Goal: Information Seeking & Learning: Find specific fact

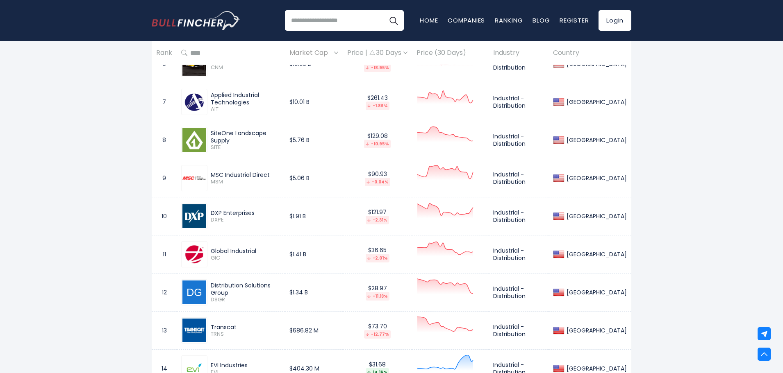
drag, startPoint x: 287, startPoint y: 137, endPoint x: 206, endPoint y: 136, distance: 80.7
click at [206, 136] on div "SiteOne Landscape Supply SITE" at bounding box center [230, 140] width 99 height 26
copy div "SiteOne Landscape Supply"
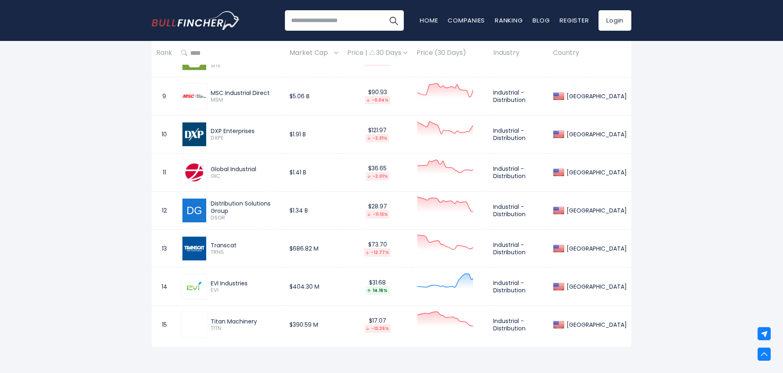
scroll to position [737, 0]
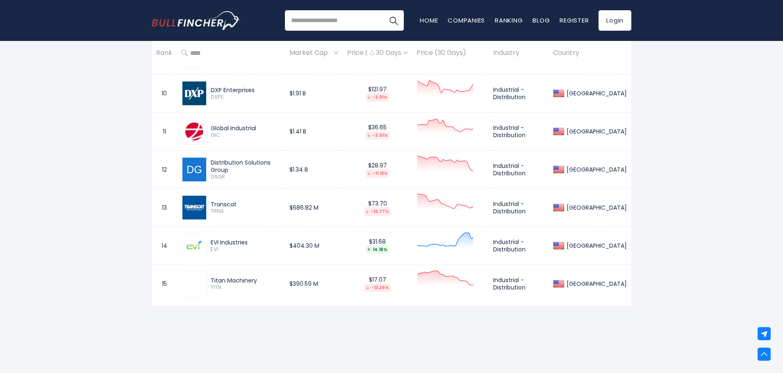
drag, startPoint x: 245, startPoint y: 209, endPoint x: 216, endPoint y: 206, distance: 28.8
click at [213, 204] on div "Transcat TRNS" at bounding box center [243, 208] width 73 height 14
drag, startPoint x: 256, startPoint y: 203, endPoint x: 238, endPoint y: 206, distance: 18.4
click at [255, 203] on div "Transcat" at bounding box center [246, 204] width 70 height 7
click at [238, 206] on div "Transcat" at bounding box center [246, 204] width 70 height 7
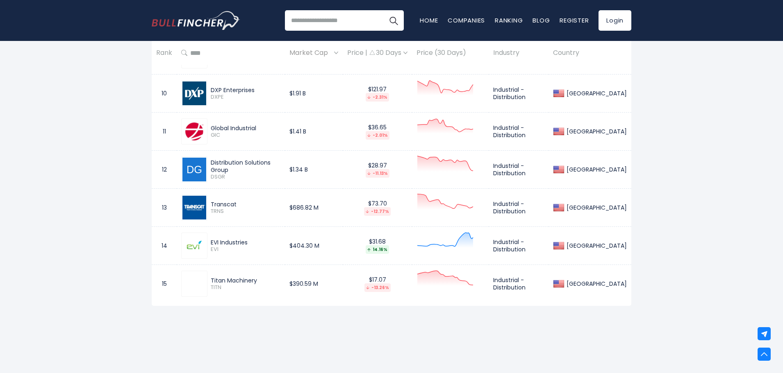
drag, startPoint x: 241, startPoint y: 204, endPoint x: 200, endPoint y: 201, distance: 40.7
click at [200, 201] on div "Transcat TRNS" at bounding box center [230, 208] width 99 height 26
copy div "Transcat"
drag, startPoint x: 253, startPoint y: 243, endPoint x: 245, endPoint y: 236, distance: 10.2
click at [215, 239] on div "EVI Industries" at bounding box center [246, 242] width 70 height 7
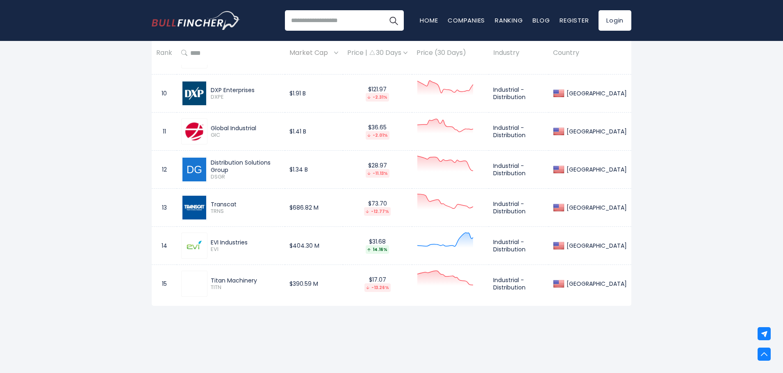
copy div "VI Industries"
click at [241, 241] on div "EVI Industries" at bounding box center [246, 242] width 70 height 7
click at [240, 241] on div "EVI Industries" at bounding box center [246, 242] width 70 height 7
drag, startPoint x: 266, startPoint y: 282, endPoint x: 207, endPoint y: 277, distance: 59.2
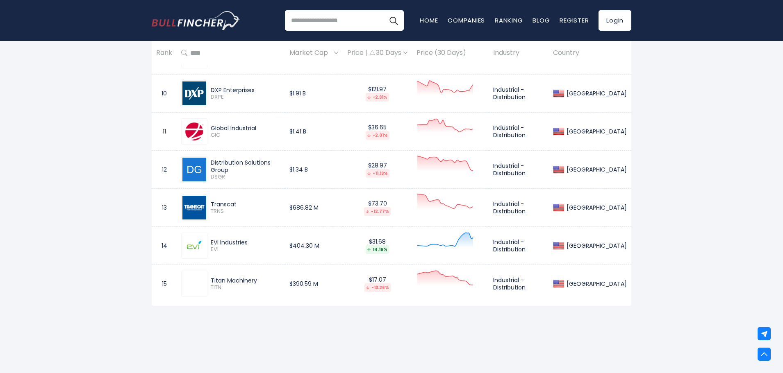
click at [207, 277] on div "Titan Machinery TITN" at bounding box center [230, 284] width 99 height 26
copy div "Titan Machinery"
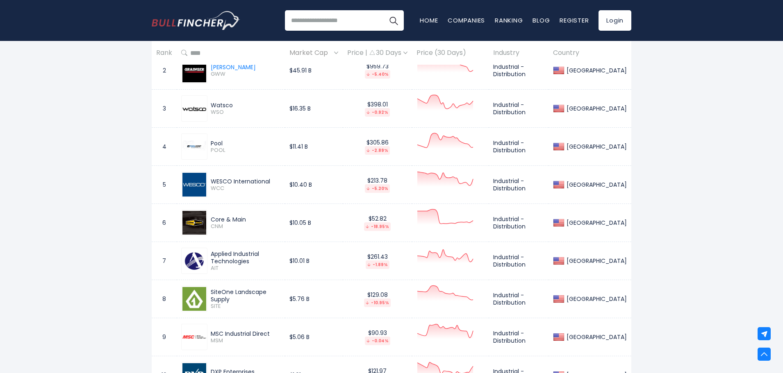
scroll to position [451, 0]
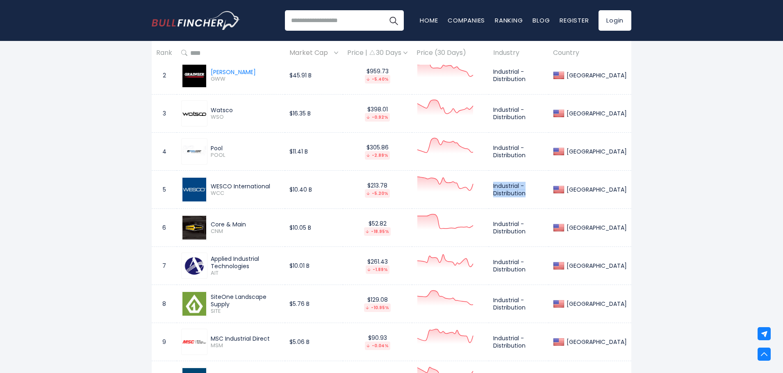
drag, startPoint x: 540, startPoint y: 196, endPoint x: 502, endPoint y: 182, distance: 39.8
click at [502, 182] on td "Industrial - Distribution" at bounding box center [518, 190] width 60 height 38
copy td "Industrial - Distribution"
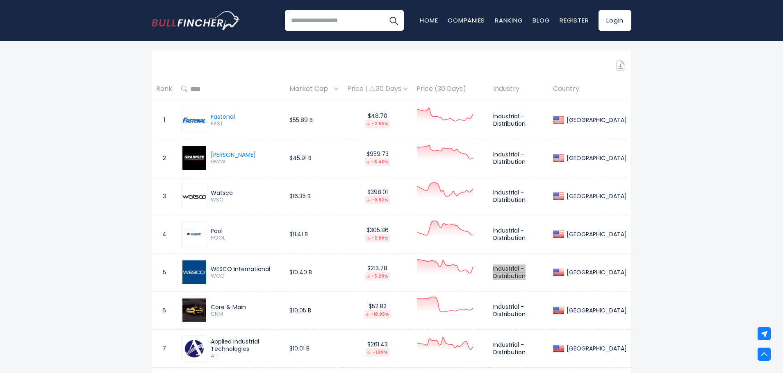
scroll to position [369, 0]
click at [227, 228] on div "Pool" at bounding box center [246, 230] width 70 height 7
click at [186, 237] on img at bounding box center [194, 233] width 24 height 12
click at [220, 227] on div "Pool" at bounding box center [246, 230] width 70 height 7
drag, startPoint x: 227, startPoint y: 236, endPoint x: 210, endPoint y: 239, distance: 17.2
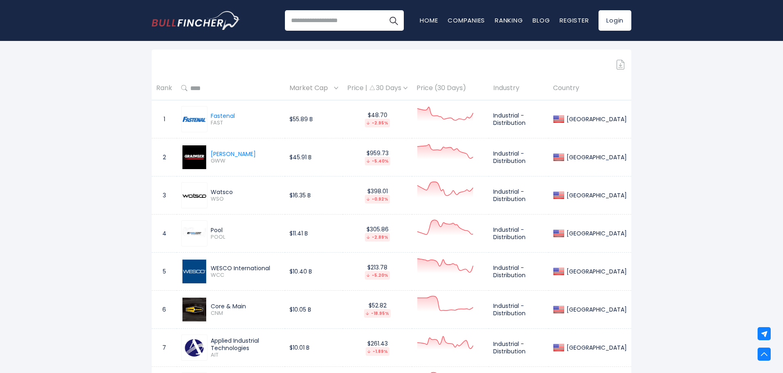
click at [210, 239] on div "Pool POOL" at bounding box center [243, 234] width 73 height 14
copy span "POOL"
